Goal: Obtain resource: Download file/media

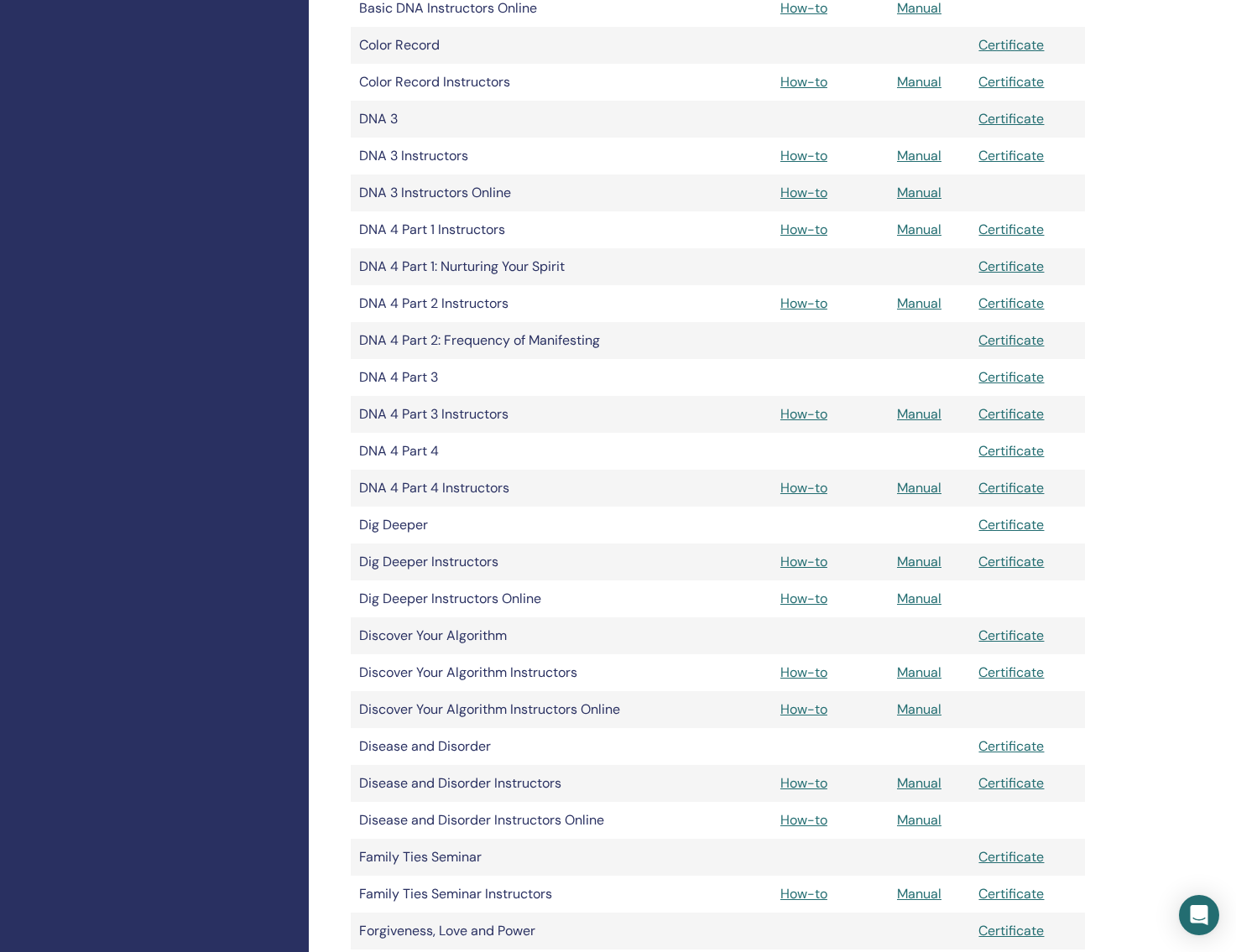
scroll to position [928, 0]
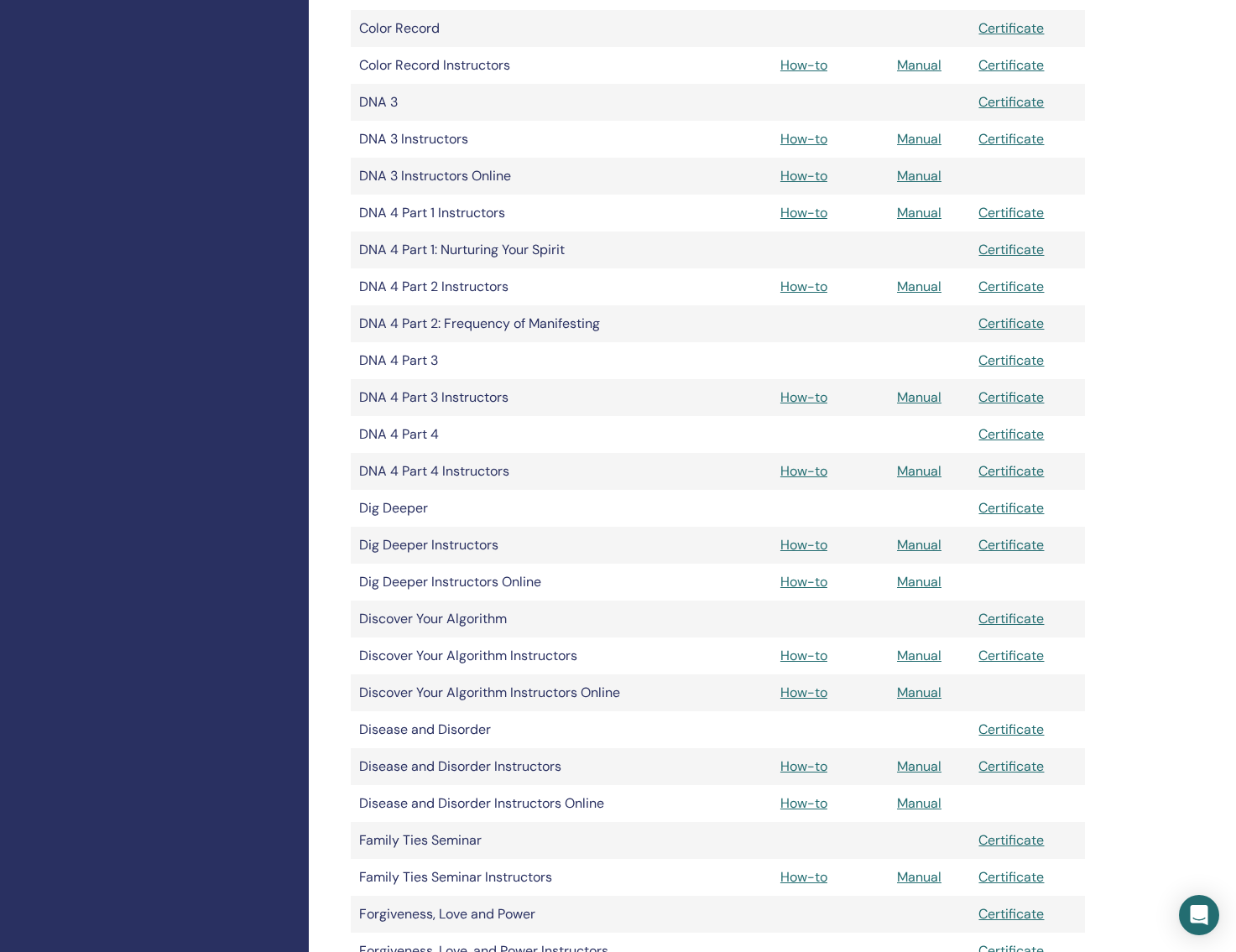
click at [925, 547] on link "Manual" at bounding box center [919, 545] width 44 height 17
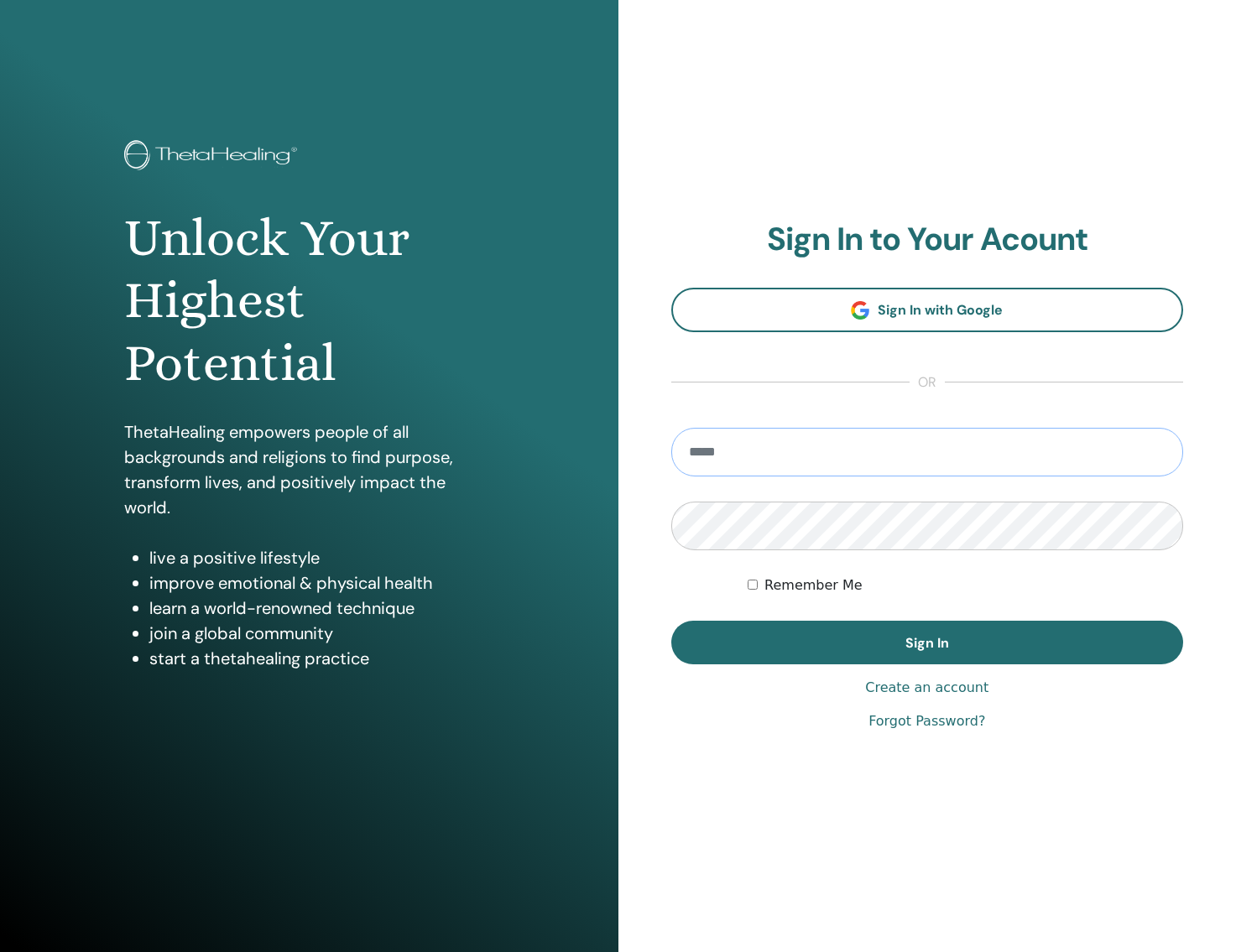
type input "**********"
click at [927, 642] on button "Sign In" at bounding box center [928, 643] width 513 height 44
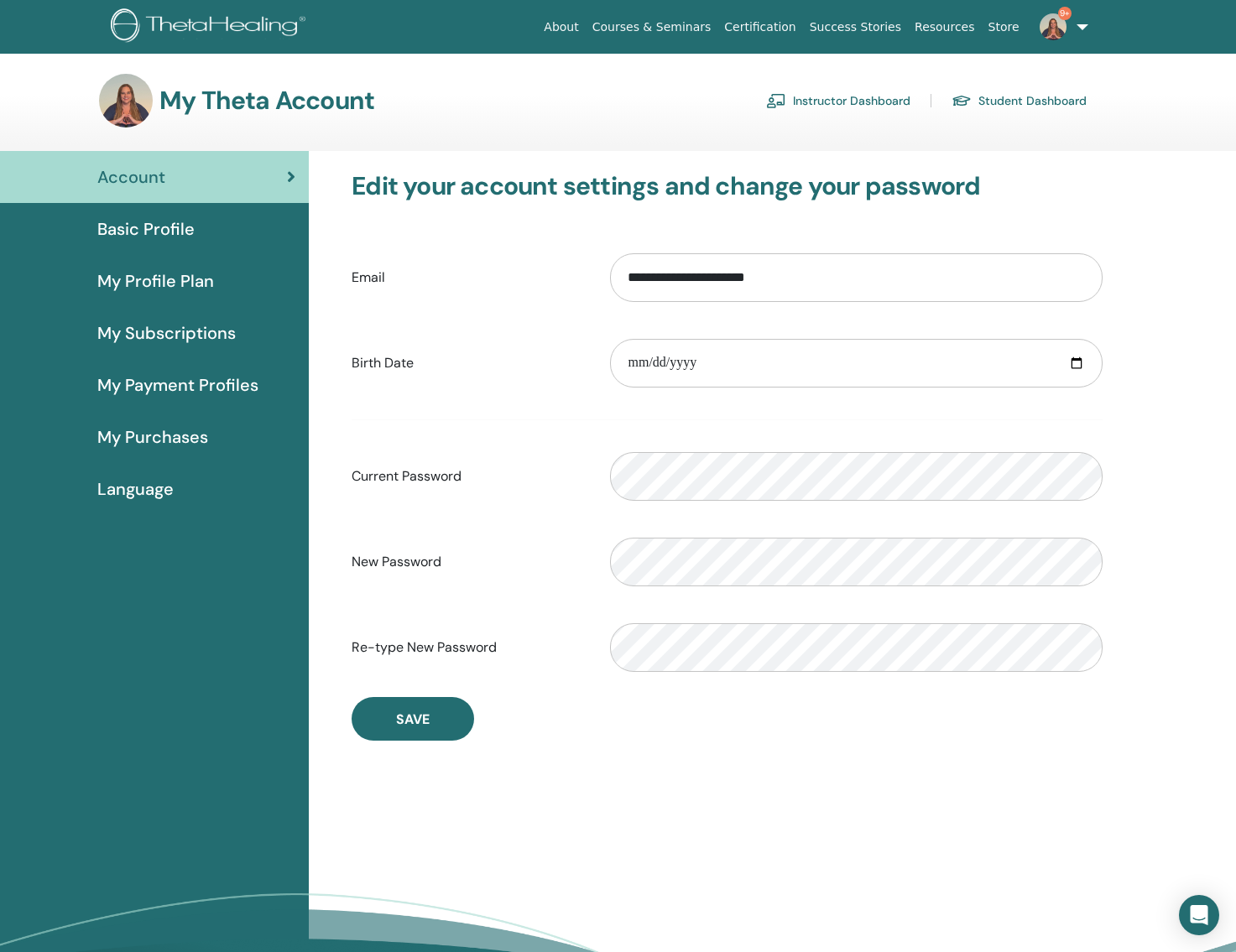
click at [828, 114] on div "My Theta Account Instructor Dashboard Student Dashboard" at bounding box center [593, 101] width 988 height 54
click at [832, 98] on link "Instructor Dashboard" at bounding box center [839, 100] width 145 height 27
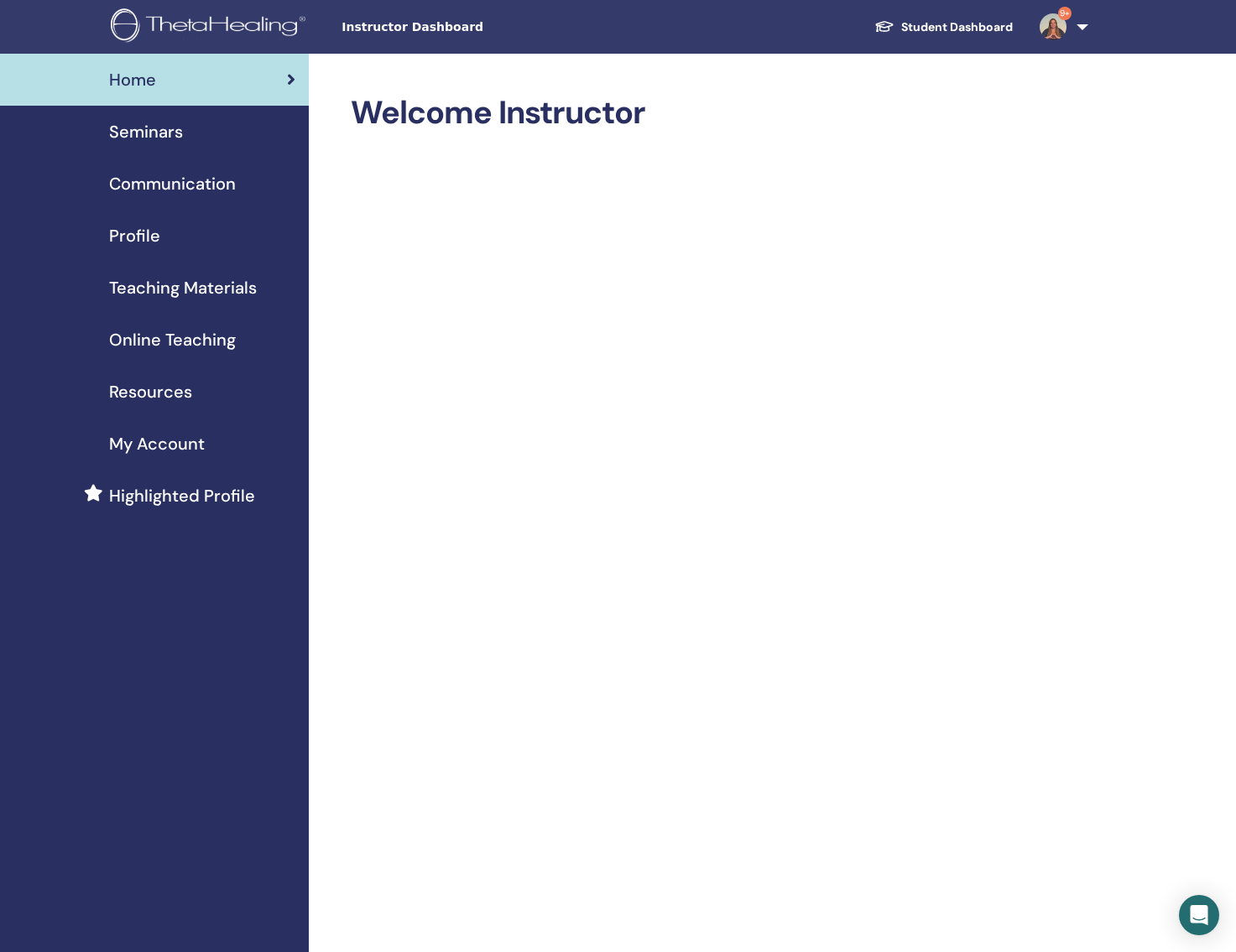
click at [187, 286] on span "Teaching Materials" at bounding box center [183, 287] width 148 height 25
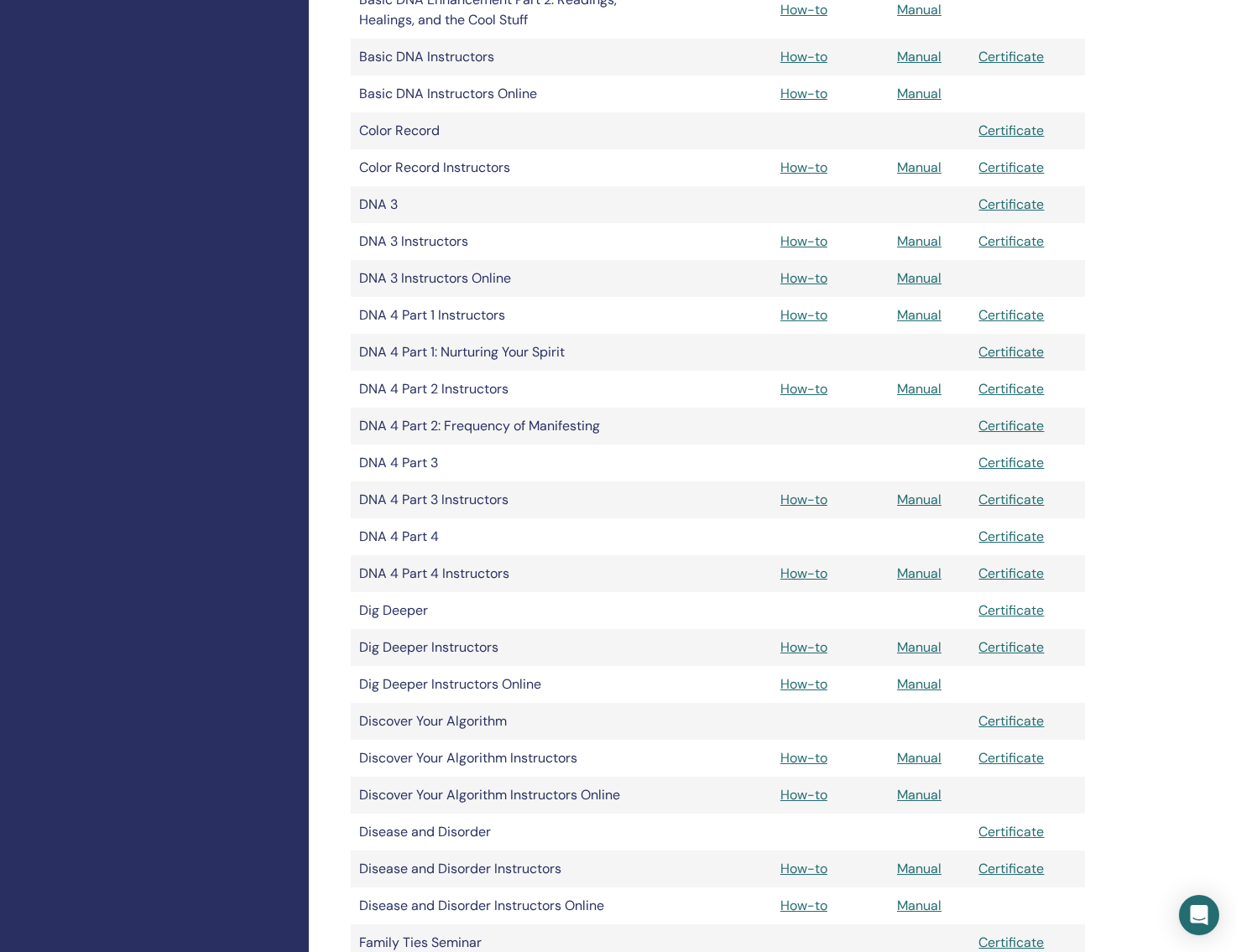
scroll to position [827, 0]
click at [815, 644] on link "How-to" at bounding box center [804, 645] width 47 height 17
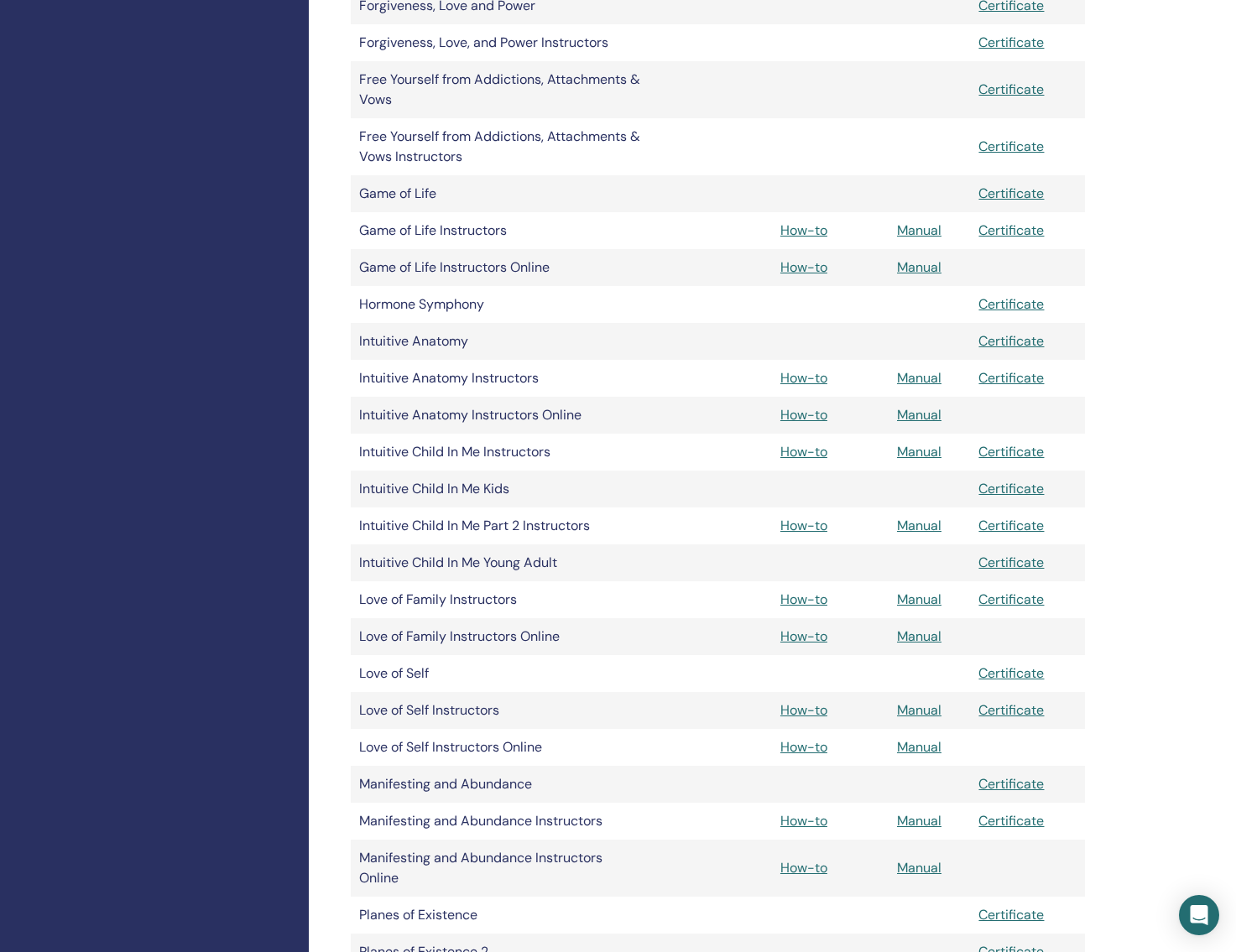
scroll to position [2002, 0]
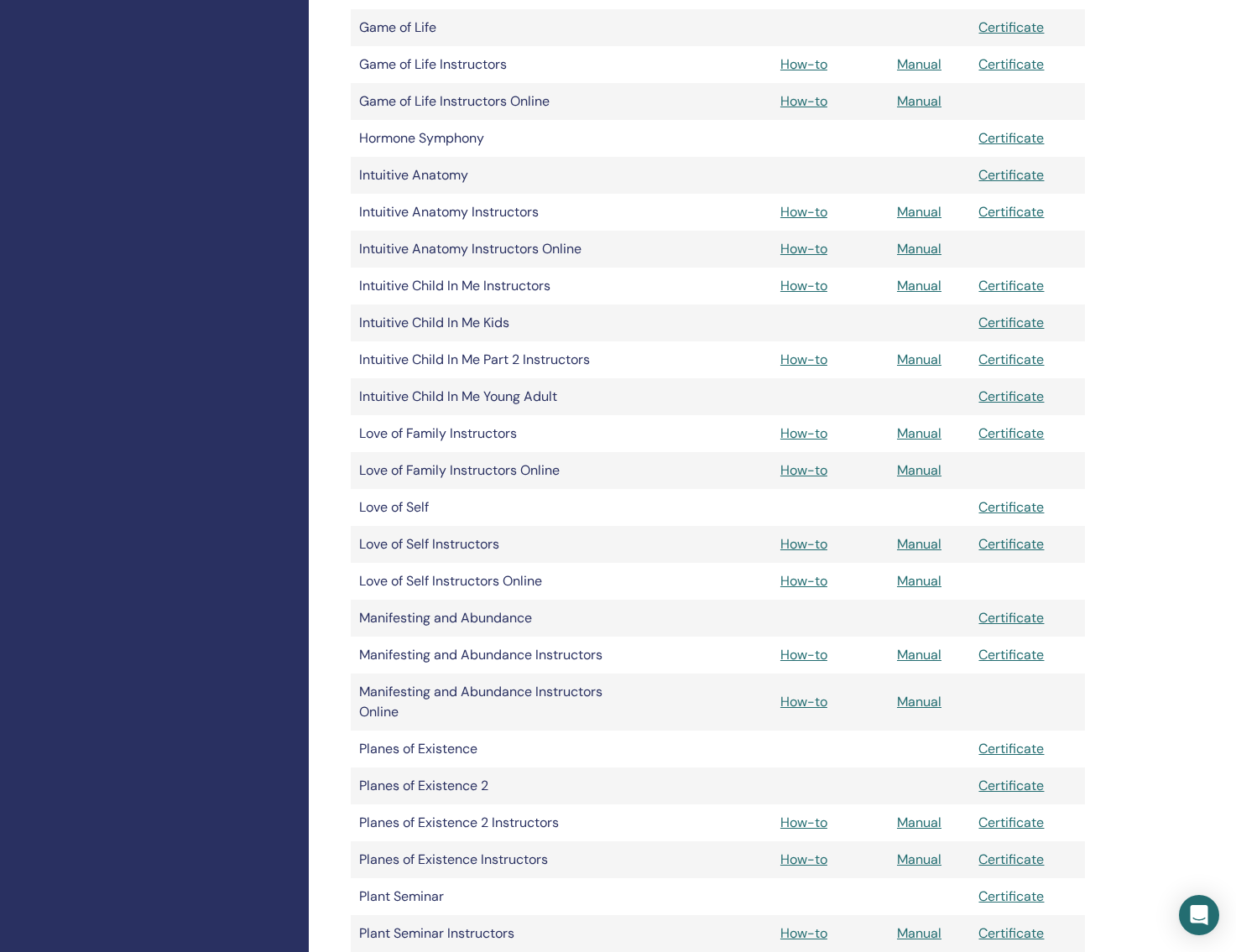
click at [927, 246] on link "Manual" at bounding box center [919, 249] width 44 height 17
